Goal: Task Accomplishment & Management: Manage account settings

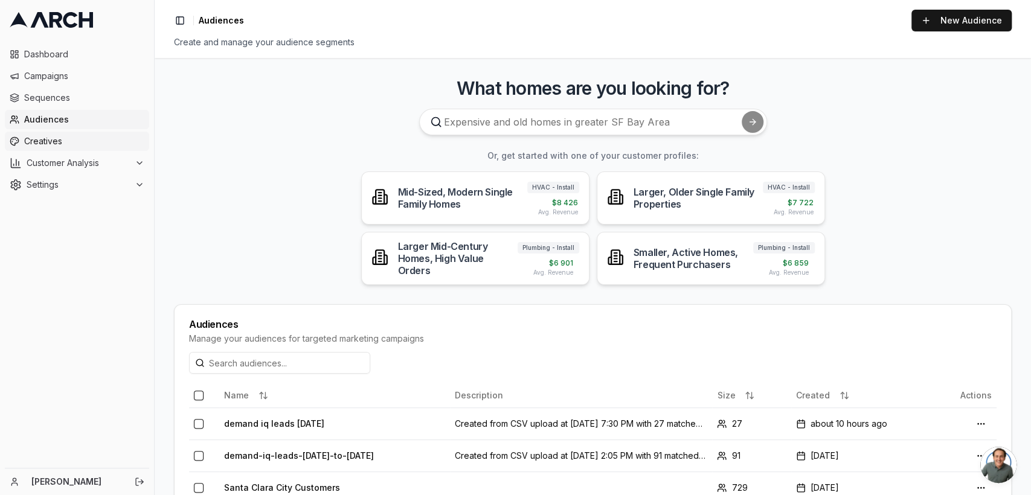
click at [53, 147] on span "Creatives" at bounding box center [84, 141] width 120 height 12
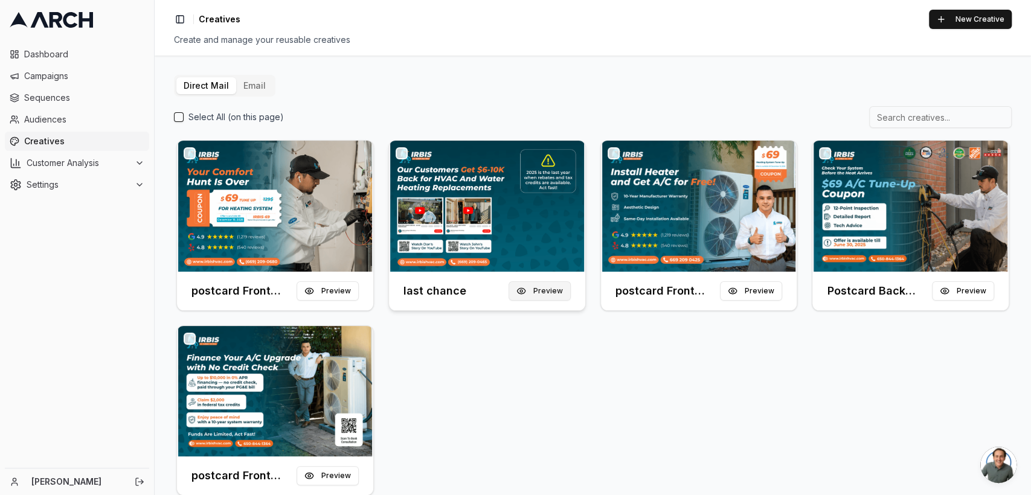
click at [534, 287] on button "Preview" at bounding box center [539, 290] width 62 height 19
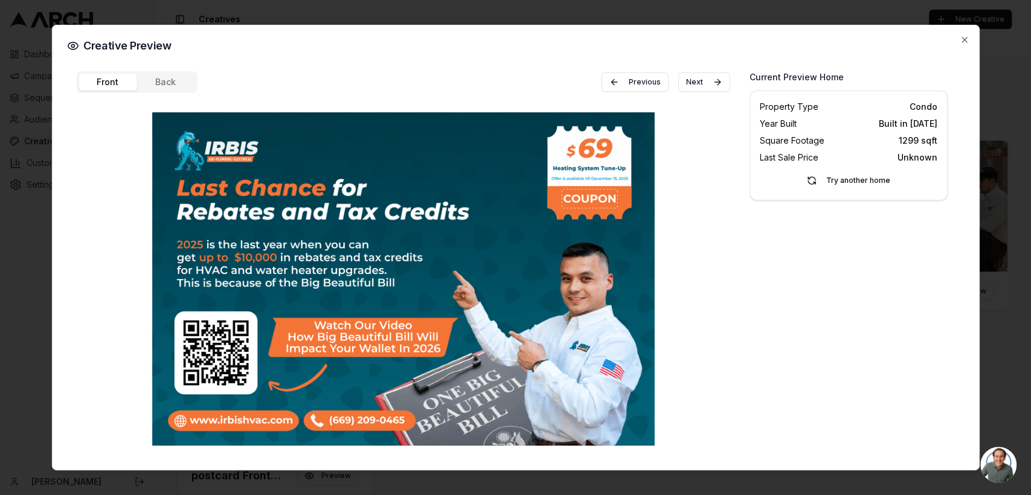
click at [965, 45] on div "Creative Preview Front Back Previous Next Current Preview Home Property Type Co…" at bounding box center [514, 248] width 927 height 446
click at [965, 39] on icon "button" at bounding box center [964, 40] width 10 height 10
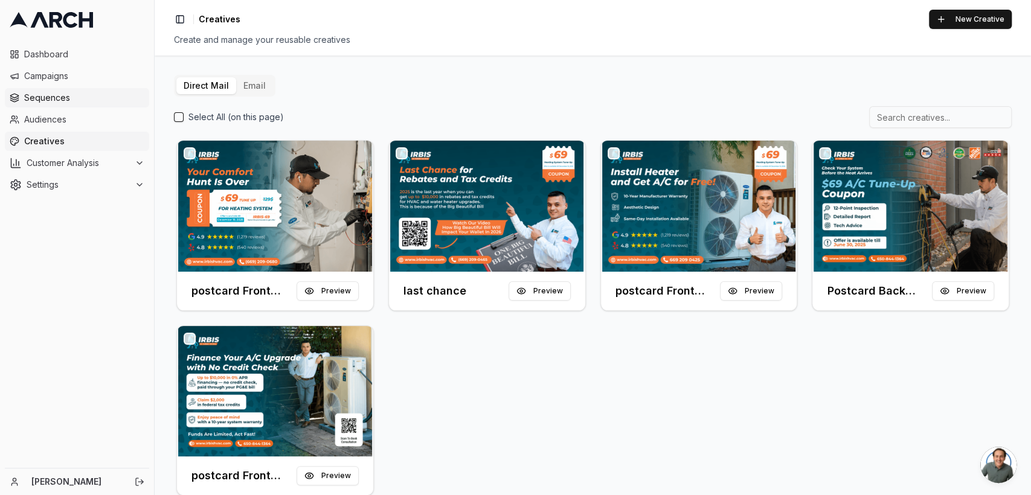
click at [62, 90] on link "Sequences" at bounding box center [77, 97] width 144 height 19
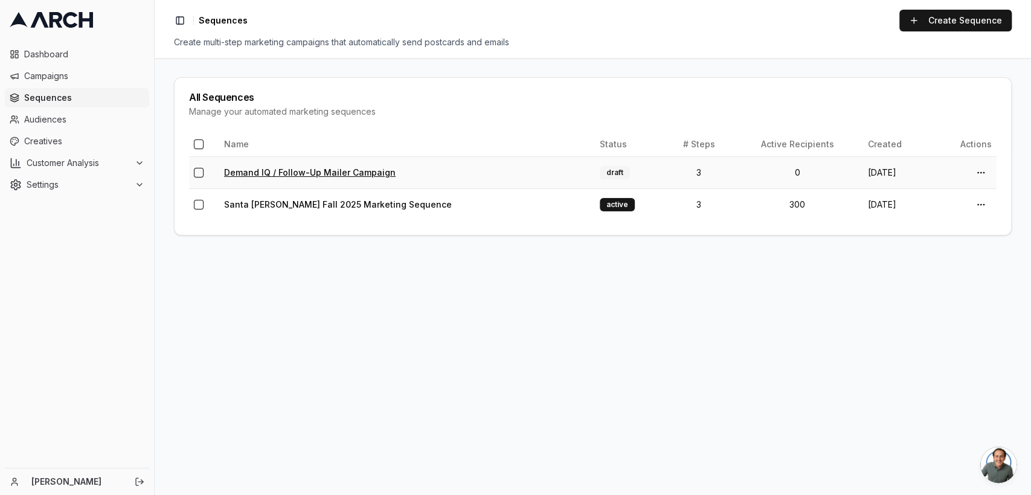
click at [292, 169] on link "Demand IQ / Follow-Up Mailer Campaign" at bounding box center [309, 172] width 171 height 10
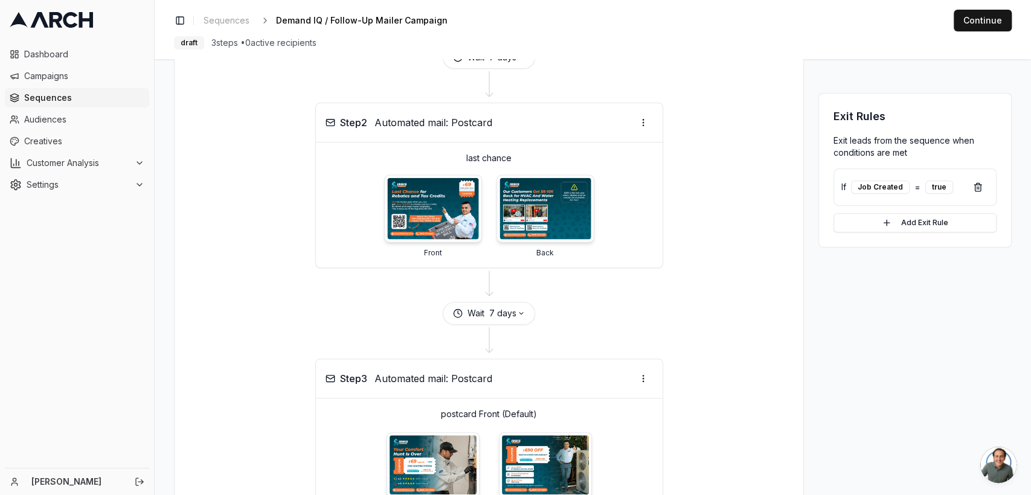
scroll to position [289, 0]
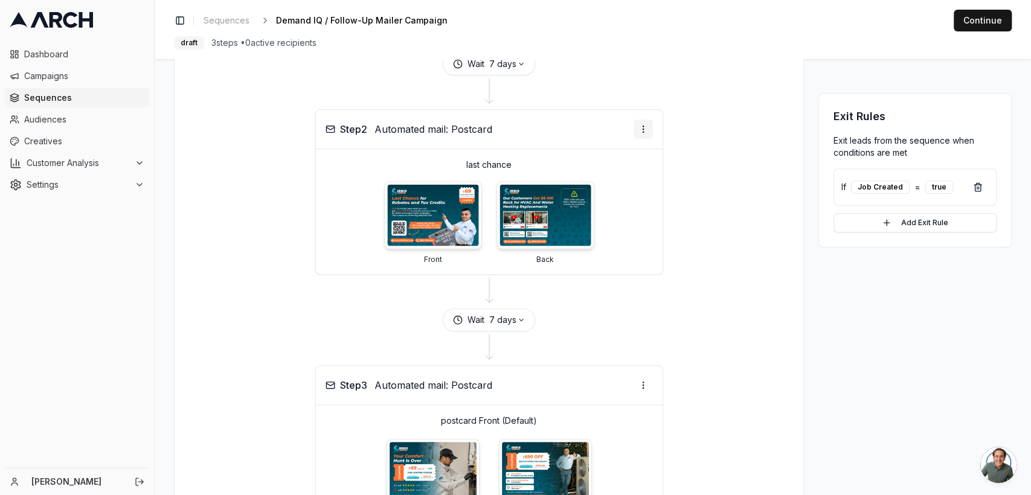
click at [640, 179] on html "Dashboard Campaigns Sequences Audiences Creatives Customer Analysis Settings Em…" at bounding box center [515, 247] width 1031 height 495
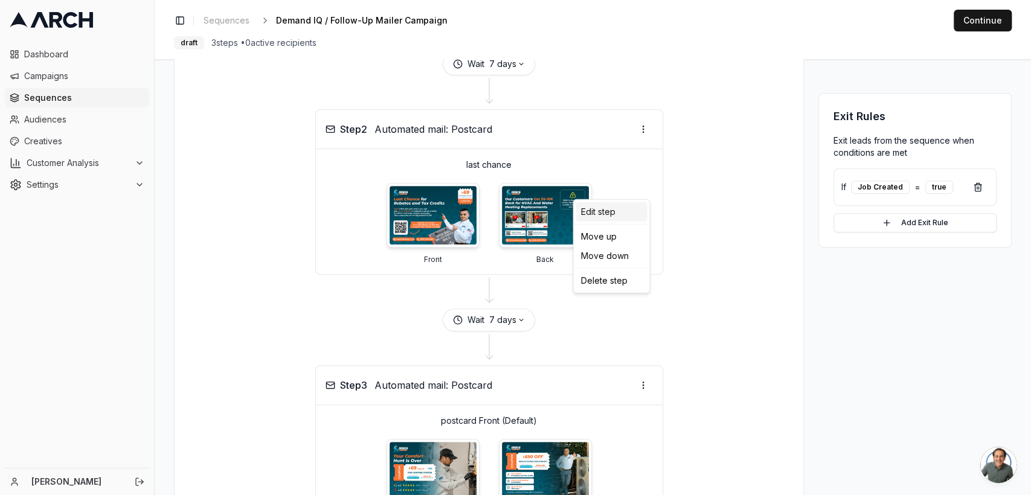
click at [610, 211] on div "Edit step" at bounding box center [610, 211] width 71 height 19
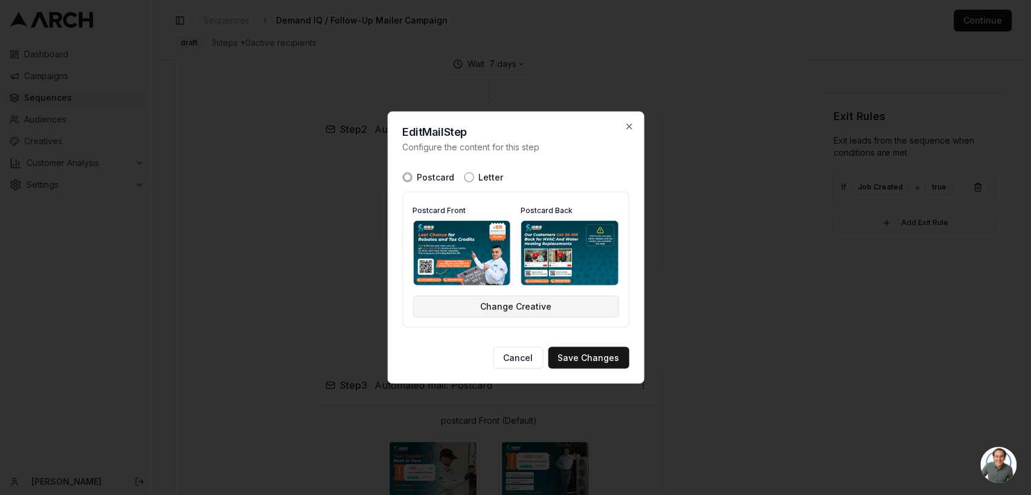
click at [511, 306] on button "Change Creative" at bounding box center [515, 307] width 206 height 22
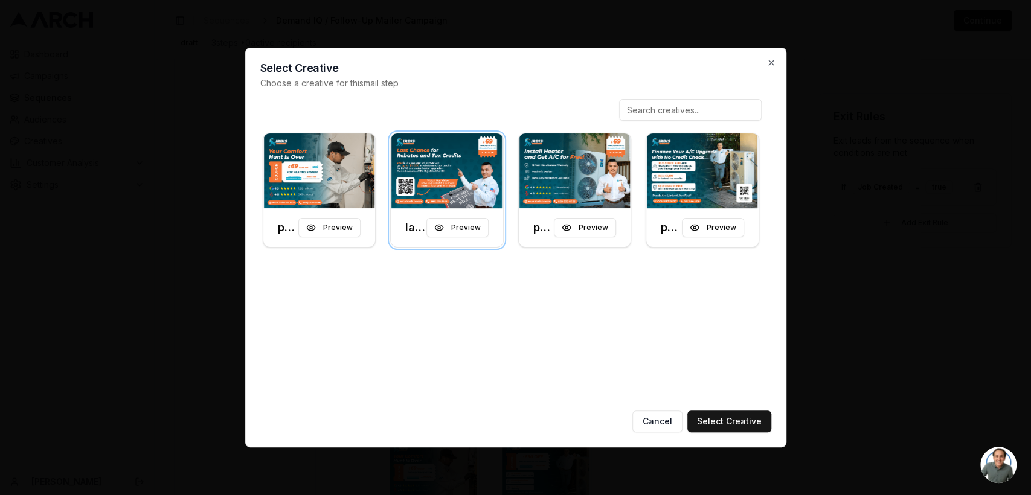
click at [483, 300] on div "postcard Front (Default) Preview last chance Preview postcard Front (Default) (…" at bounding box center [510, 250] width 501 height 302
click at [566, 182] on img at bounding box center [575, 170] width 112 height 75
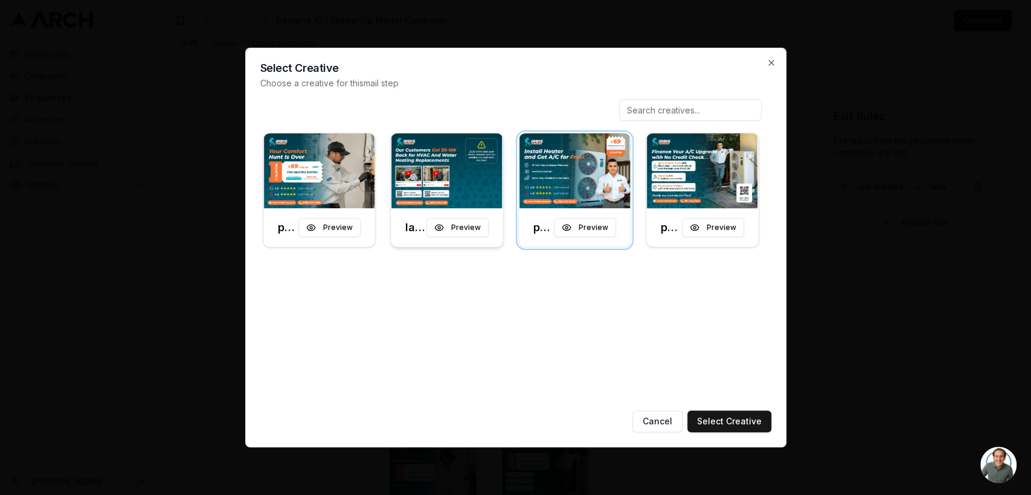
click at [447, 180] on img at bounding box center [447, 170] width 112 height 75
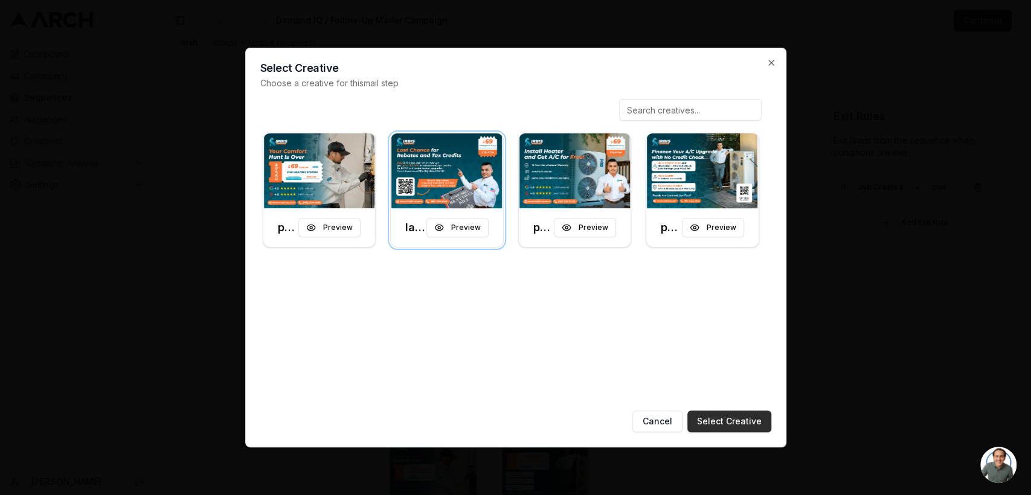
click at [751, 420] on button "Select Creative" at bounding box center [729, 422] width 84 height 22
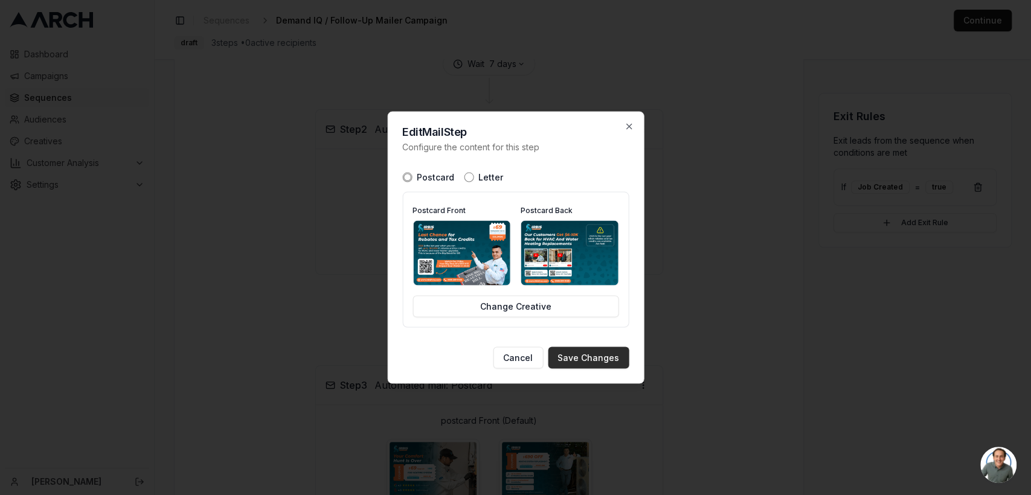
click at [572, 349] on button "Save Changes" at bounding box center [588, 358] width 81 height 22
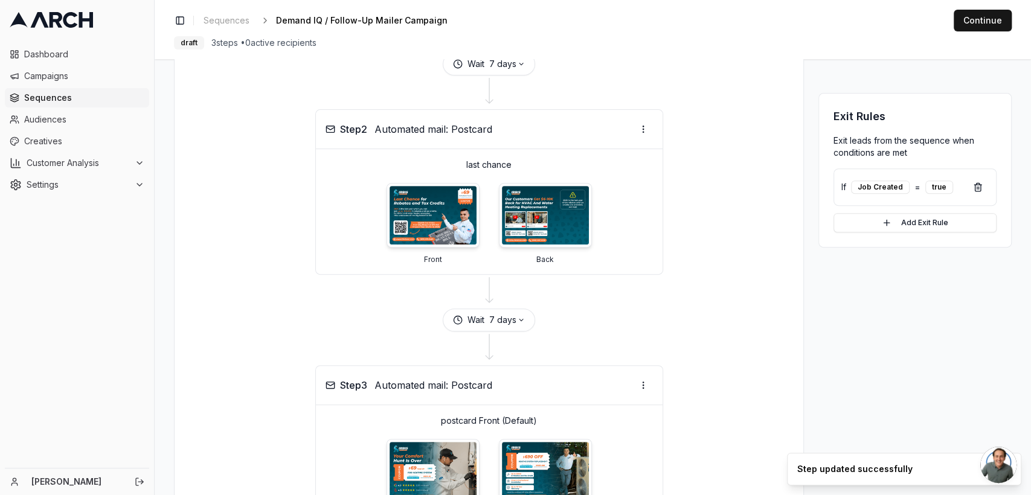
scroll to position [493, 0]
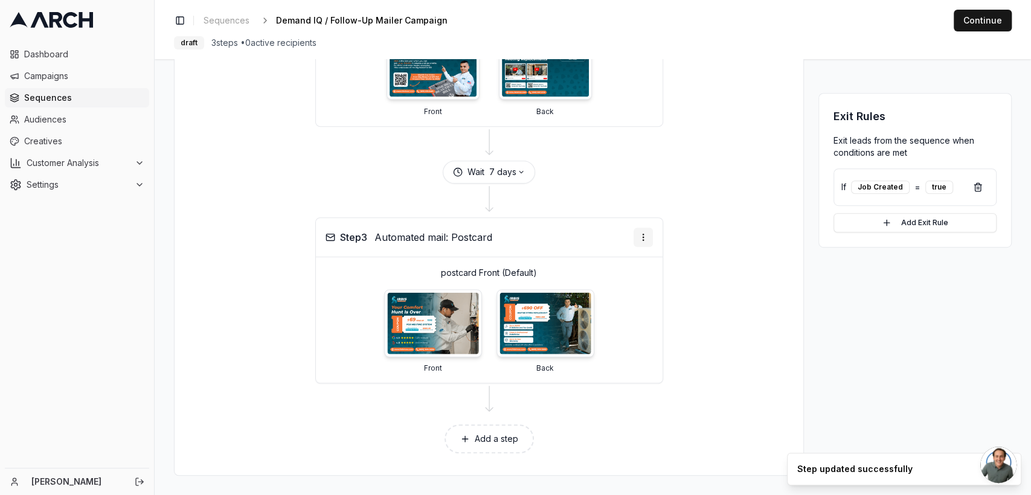
click at [638, 239] on html "Dashboard Campaigns Sequences Audiences Creatives Customer Analysis Settings Em…" at bounding box center [515, 247] width 1031 height 495
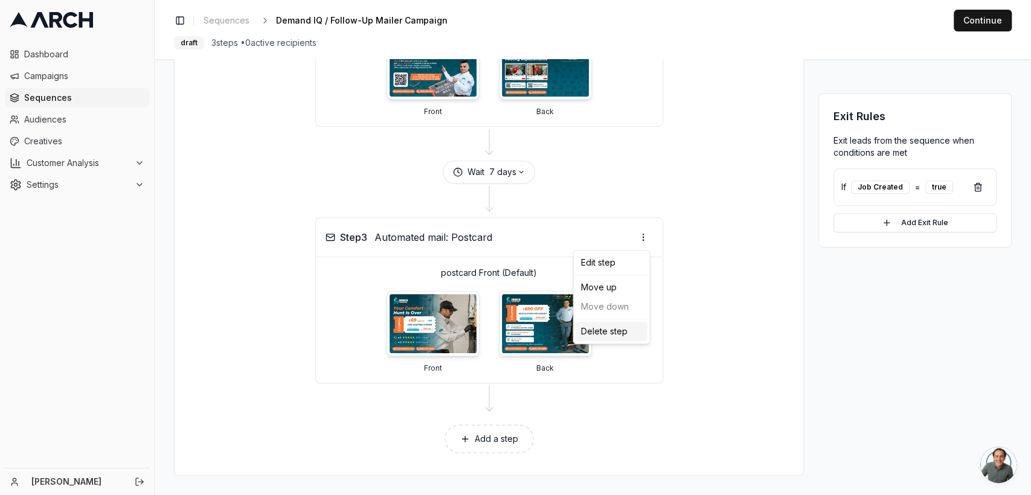
click at [618, 335] on div "Delete step" at bounding box center [610, 331] width 71 height 19
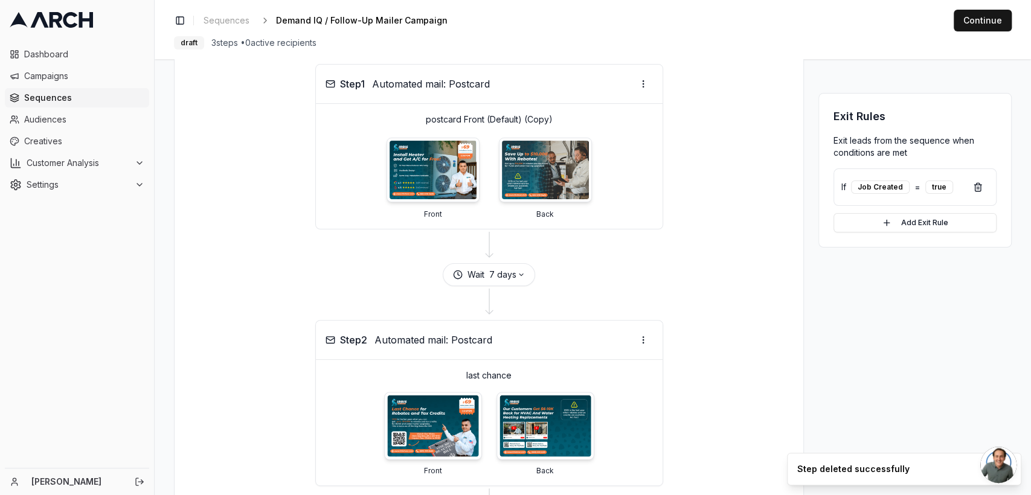
scroll to position [138, 0]
click at [642, 341] on html "Dashboard Campaigns Sequences Audiences Creatives Customer Analysis Settings Em…" at bounding box center [515, 247] width 1031 height 495
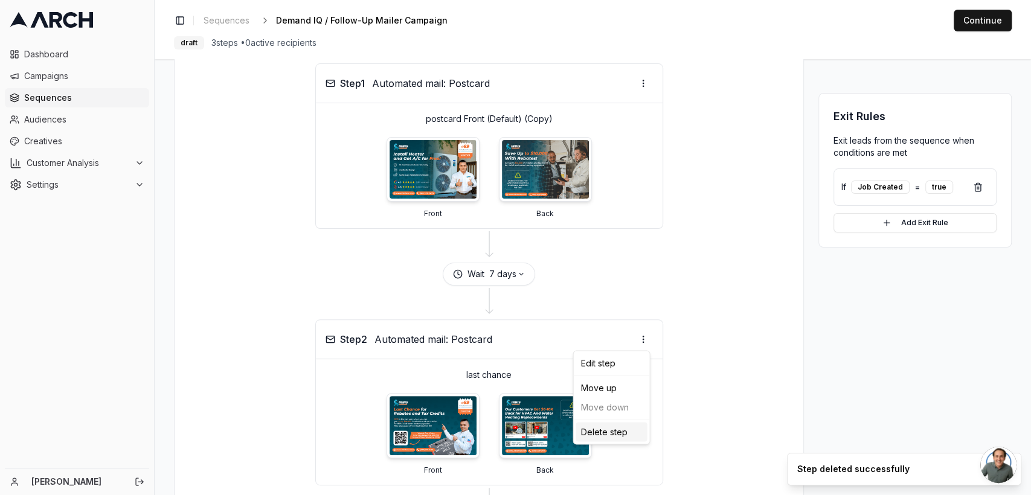
click at [606, 427] on div "Delete step" at bounding box center [610, 431] width 71 height 19
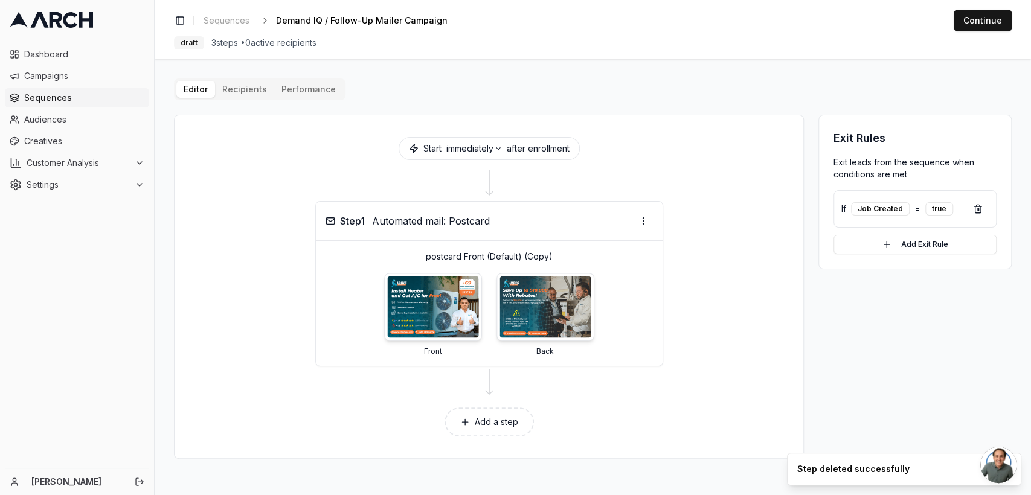
scroll to position [0, 0]
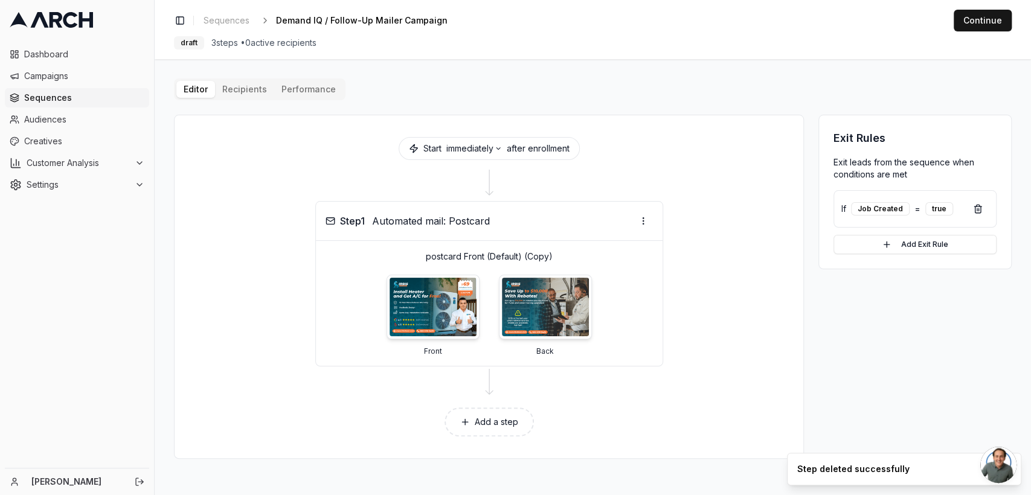
click at [482, 424] on button "Add a step" at bounding box center [488, 422] width 89 height 29
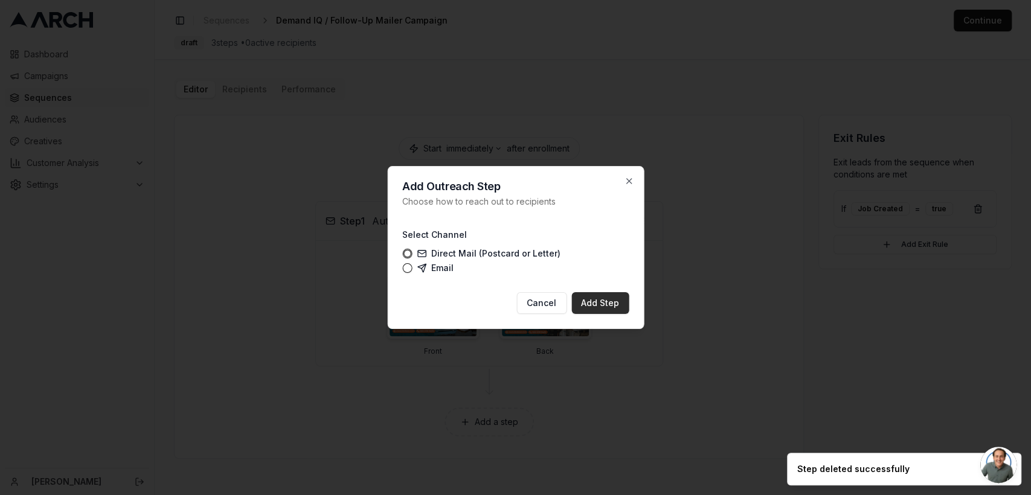
click at [607, 304] on button "Add Step" at bounding box center [599, 303] width 57 height 22
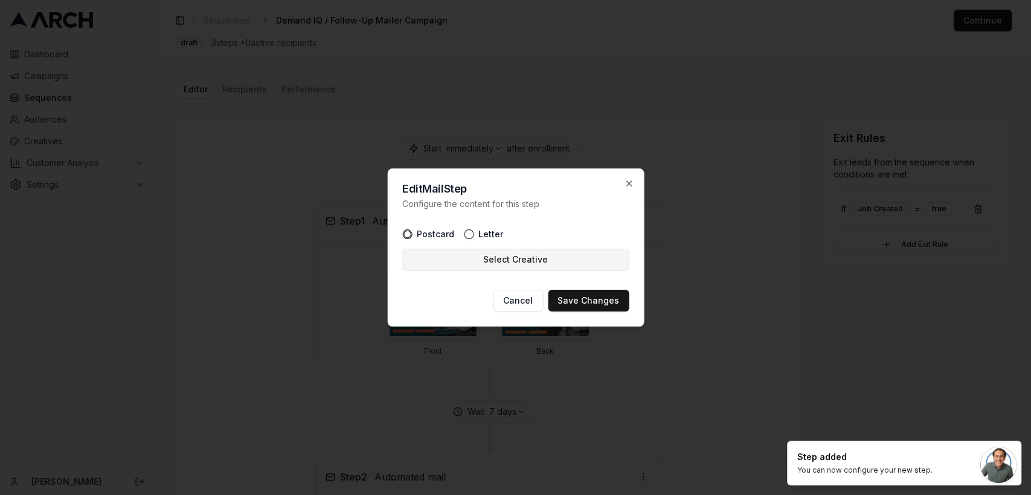
click at [541, 266] on button "Select Creative" at bounding box center [515, 260] width 226 height 22
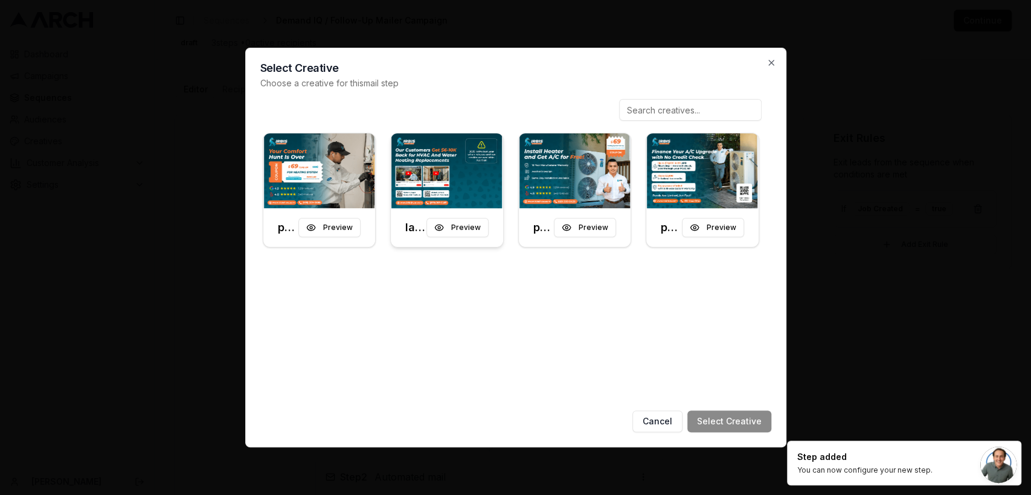
click at [426, 146] on img at bounding box center [447, 170] width 112 height 75
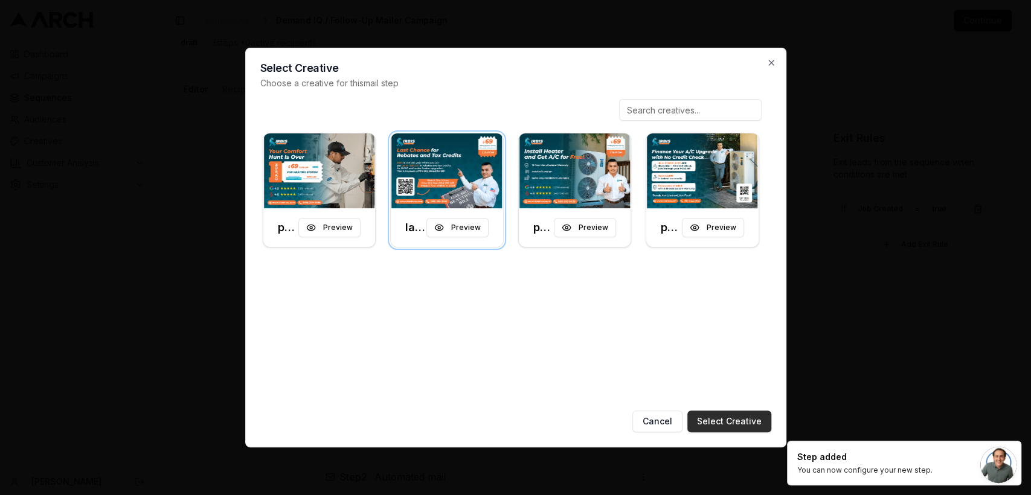
click at [745, 417] on button "Select Creative" at bounding box center [729, 422] width 84 height 22
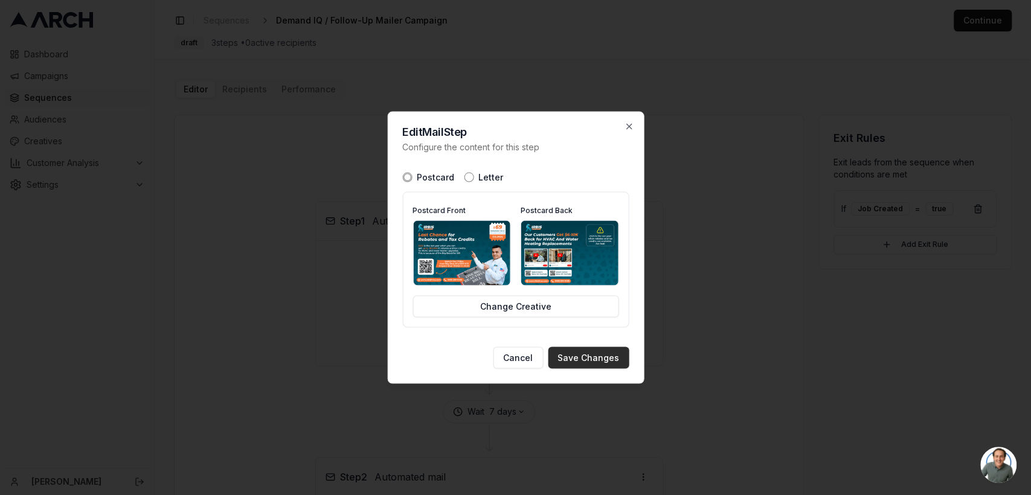
click at [589, 353] on button "Save Changes" at bounding box center [588, 358] width 81 height 22
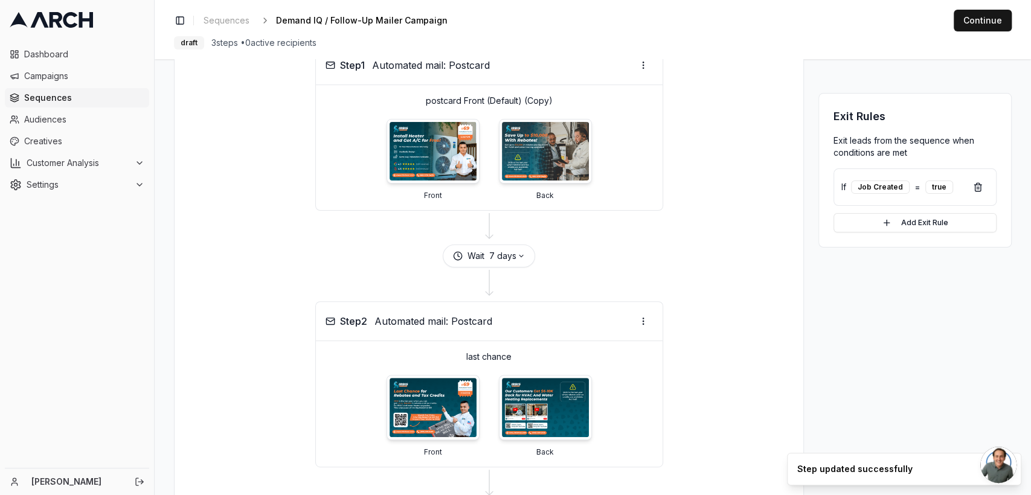
scroll to position [238, 0]
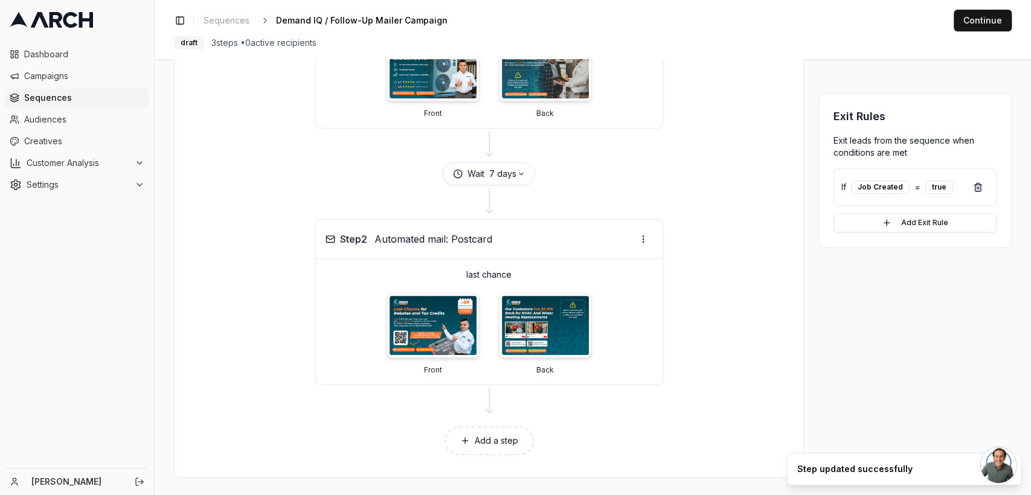
click at [483, 440] on button "Add a step" at bounding box center [488, 440] width 89 height 29
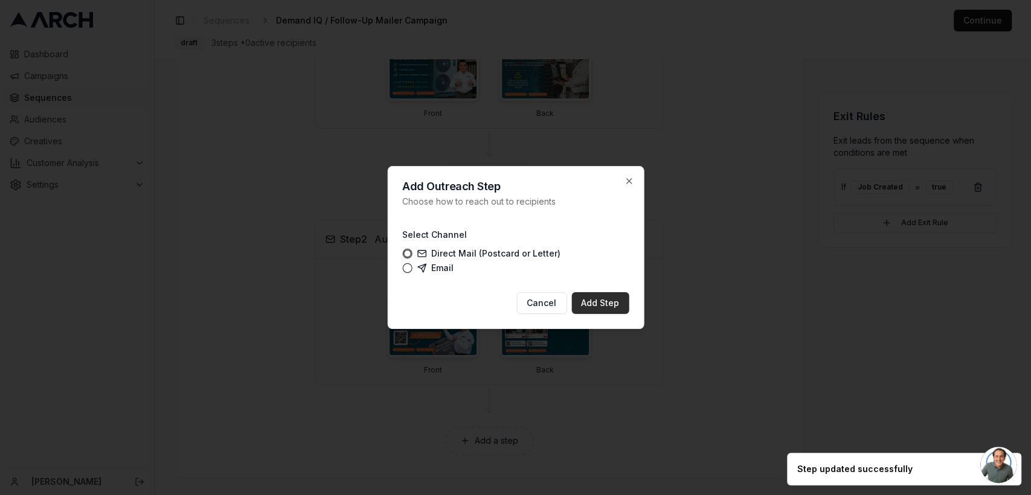
click at [595, 300] on button "Add Step" at bounding box center [599, 303] width 57 height 22
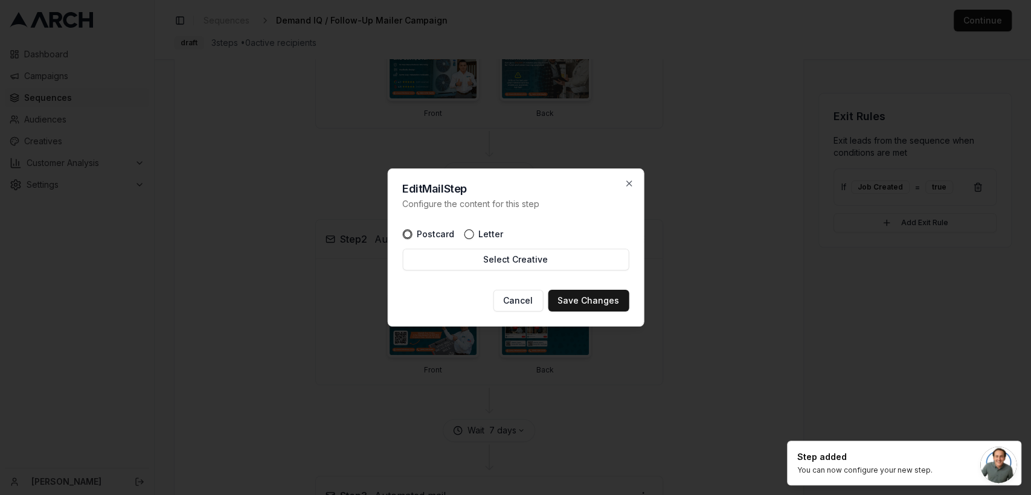
click at [514, 277] on div "Postcard Letter Select Creative" at bounding box center [515, 250] width 226 height 60
click at [483, 257] on button "Select Creative" at bounding box center [515, 260] width 226 height 22
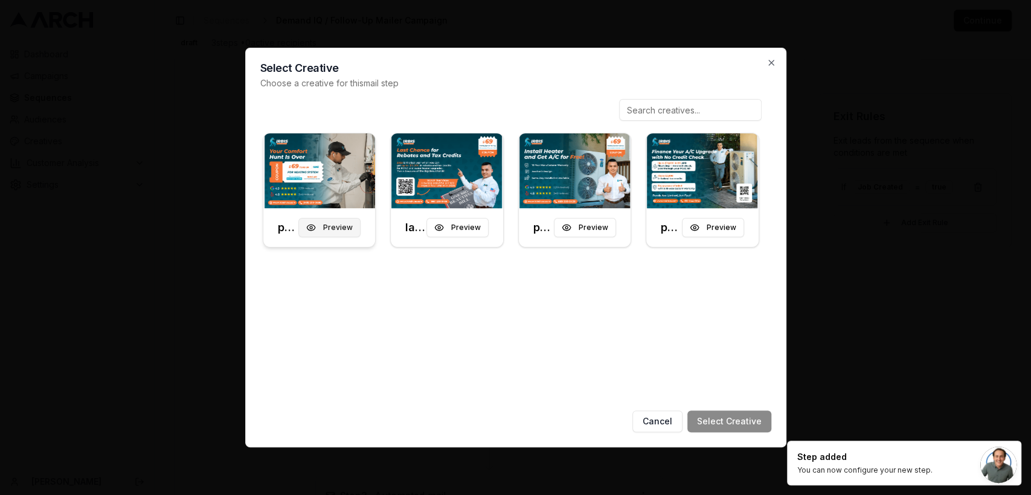
click at [327, 225] on button "Preview" at bounding box center [329, 227] width 62 height 19
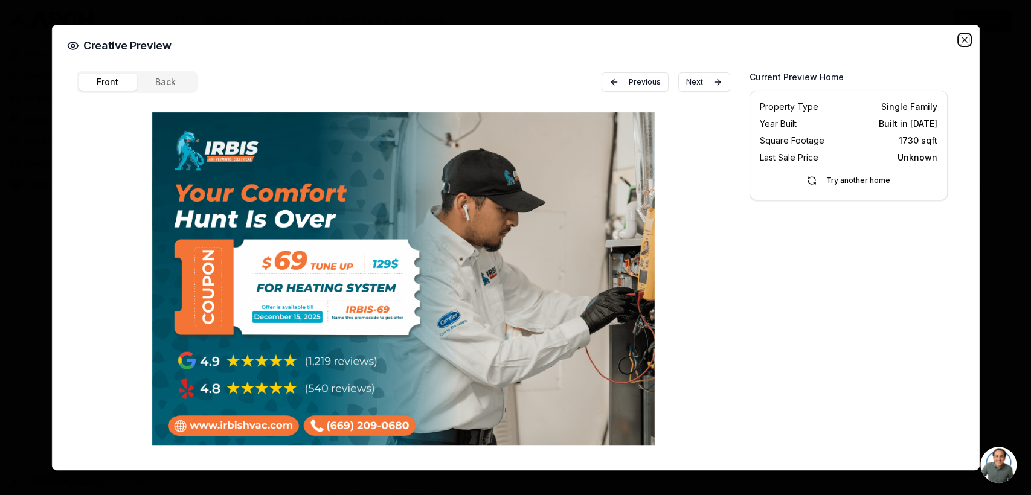
click at [964, 40] on icon "button" at bounding box center [964, 39] width 5 height 5
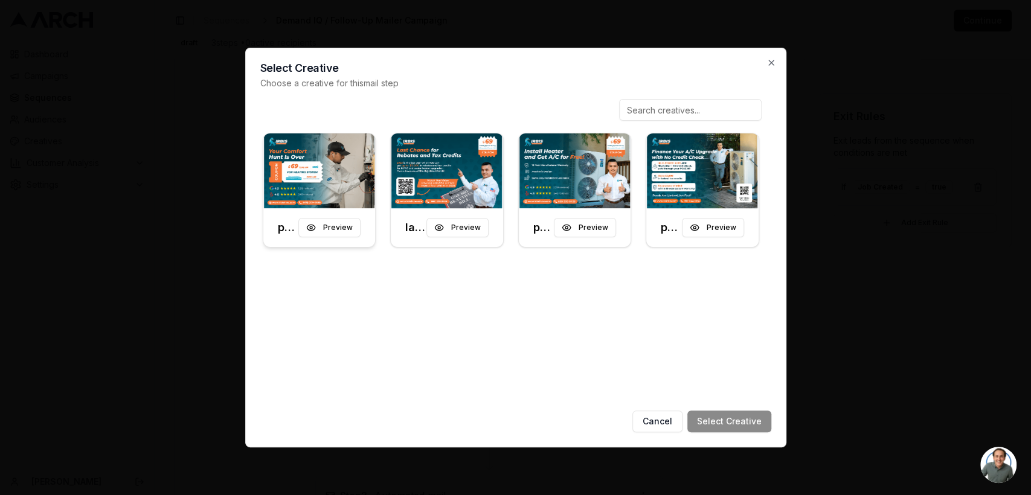
click at [303, 156] on img at bounding box center [319, 170] width 112 height 75
click at [728, 424] on button "Select Creative" at bounding box center [729, 422] width 84 height 22
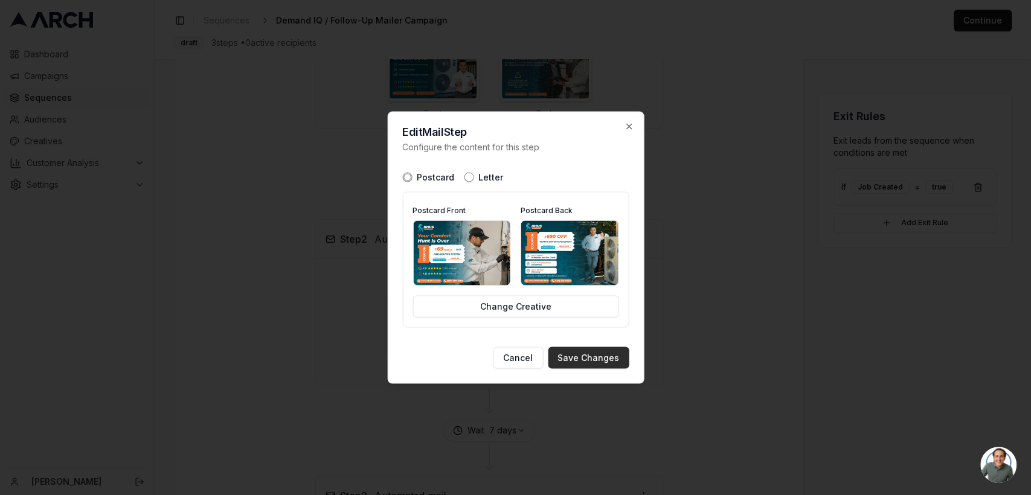
click at [577, 354] on button "Save Changes" at bounding box center [588, 358] width 81 height 22
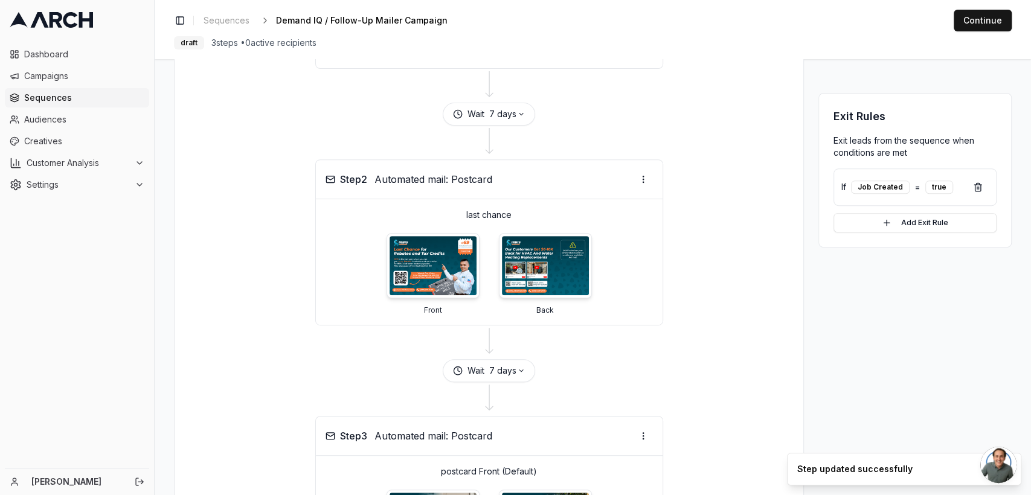
scroll to position [493, 0]
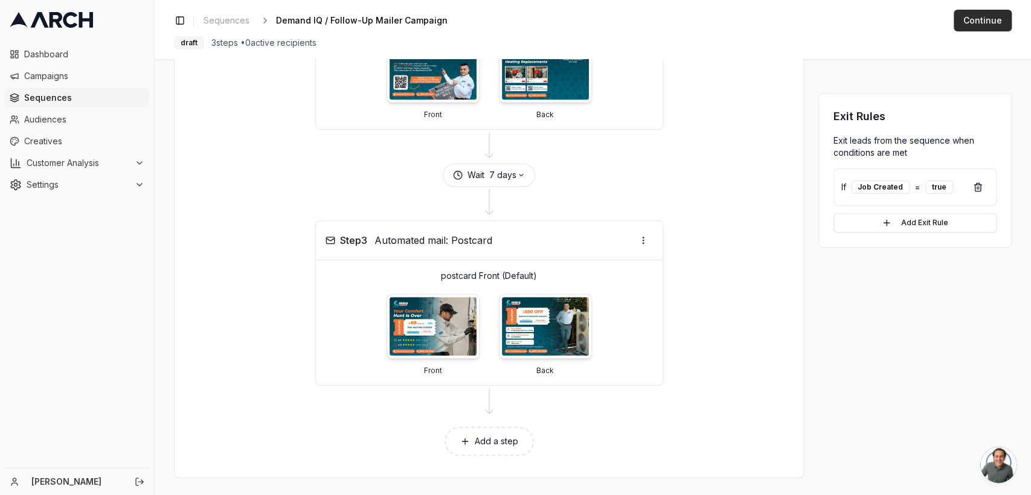
click at [970, 16] on button "Continue" at bounding box center [982, 21] width 58 height 22
